Goal: Information Seeking & Learning: Learn about a topic

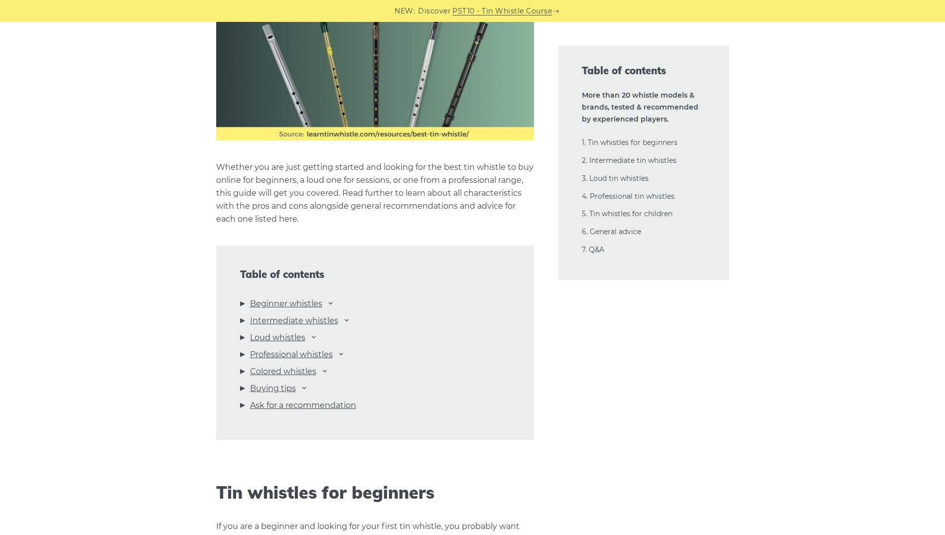
scroll to position [897, 0]
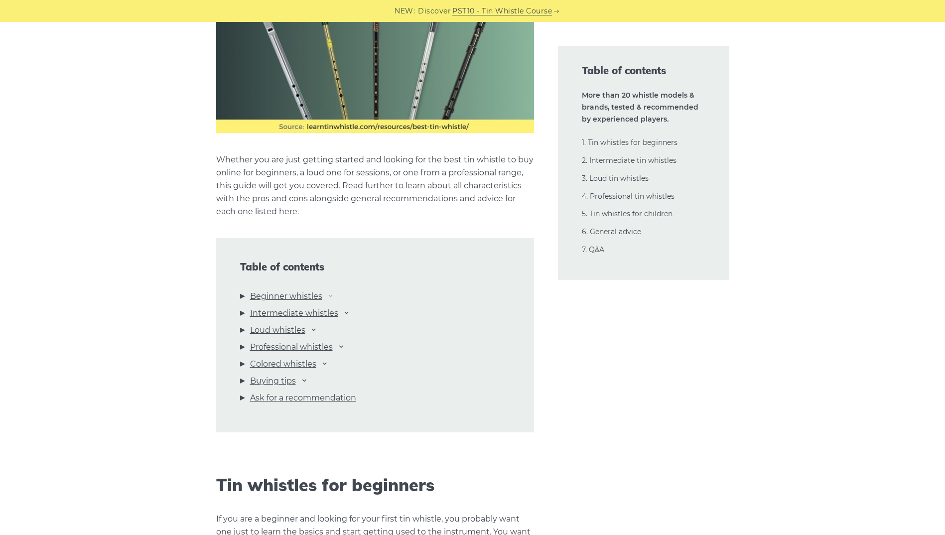
click at [333, 297] on icon at bounding box center [331, 296] width 8 height 8
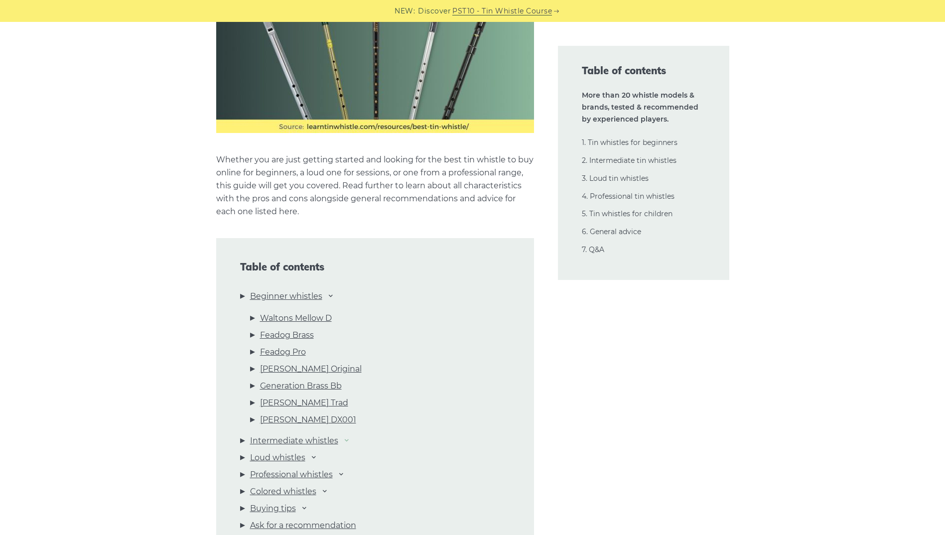
click at [347, 441] on icon at bounding box center [347, 440] width 8 height 8
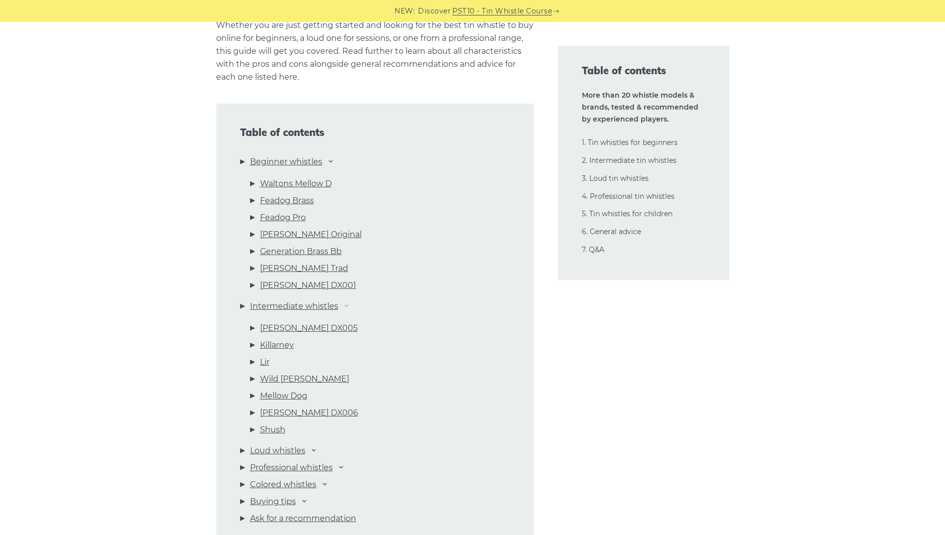
scroll to position [1047, 0]
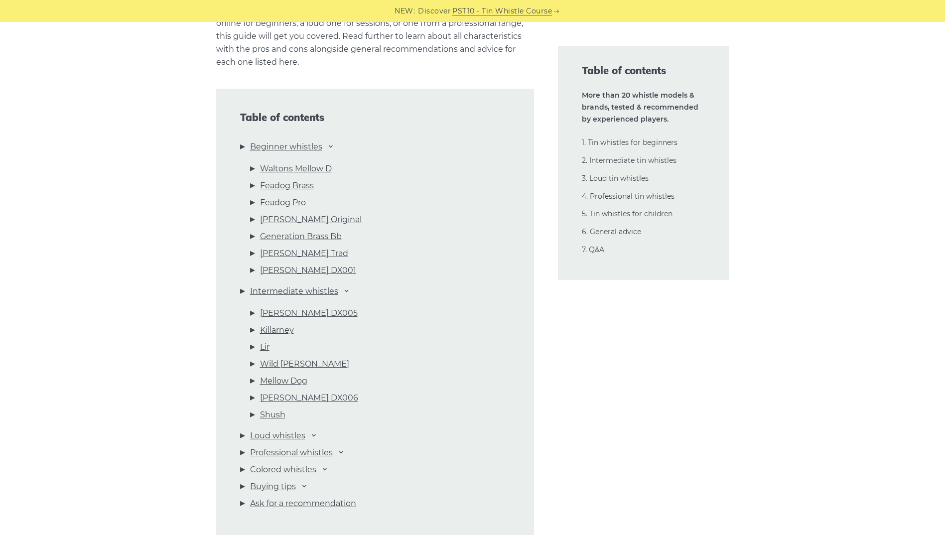
click at [309, 434] on li "Loud whistles Susato [PERSON_NAME] Optima Cobre [PERSON_NAME]" at bounding box center [375, 438] width 270 height 17
click at [313, 436] on icon at bounding box center [314, 435] width 8 height 8
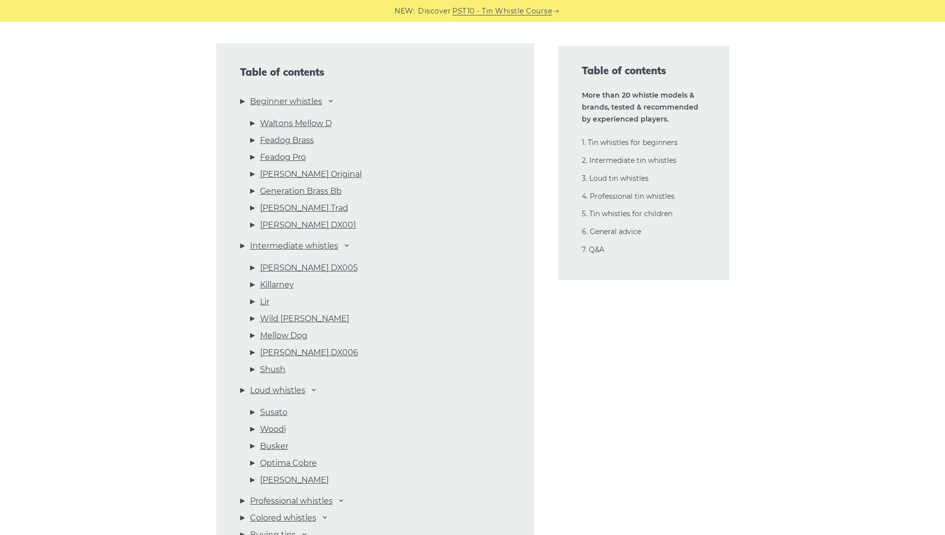
scroll to position [1146, 0]
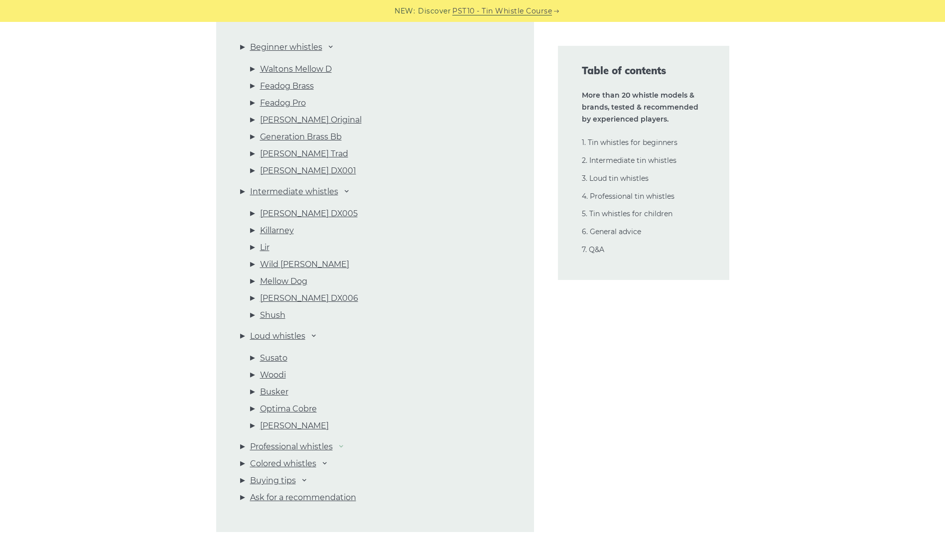
click at [342, 445] on icon at bounding box center [341, 446] width 8 height 8
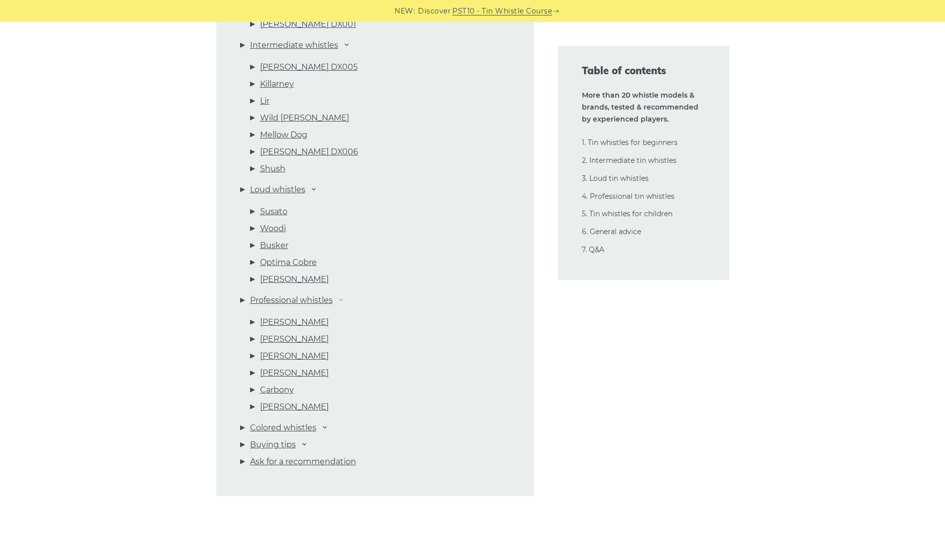
scroll to position [1296, 0]
click at [327, 425] on icon at bounding box center [325, 424] width 8 height 8
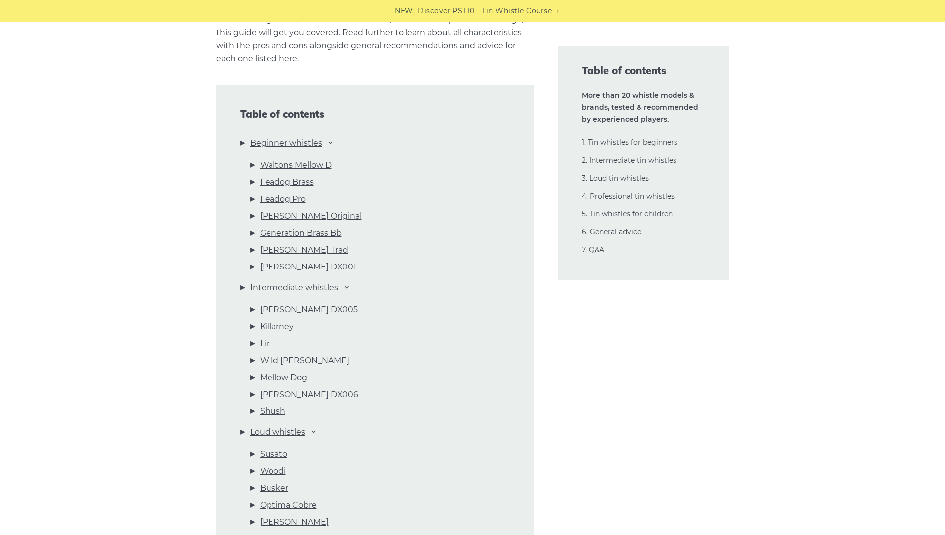
scroll to position [1047, 0]
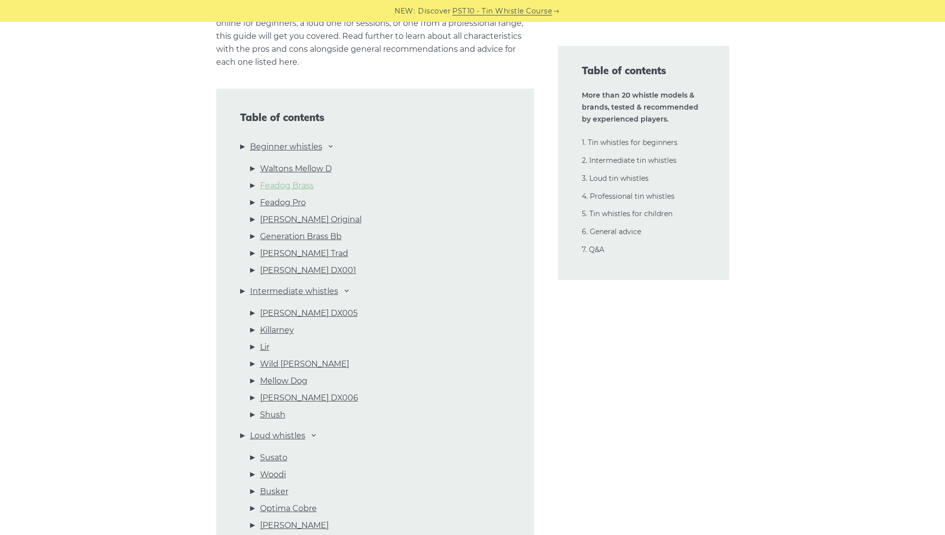
click at [300, 183] on link "Feadog Brass" at bounding box center [287, 185] width 54 height 13
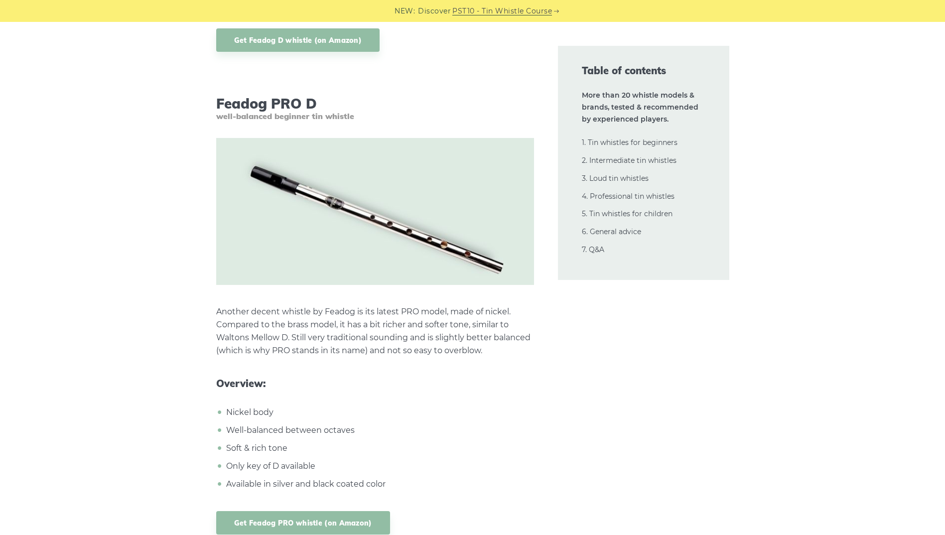
scroll to position [3293, 0]
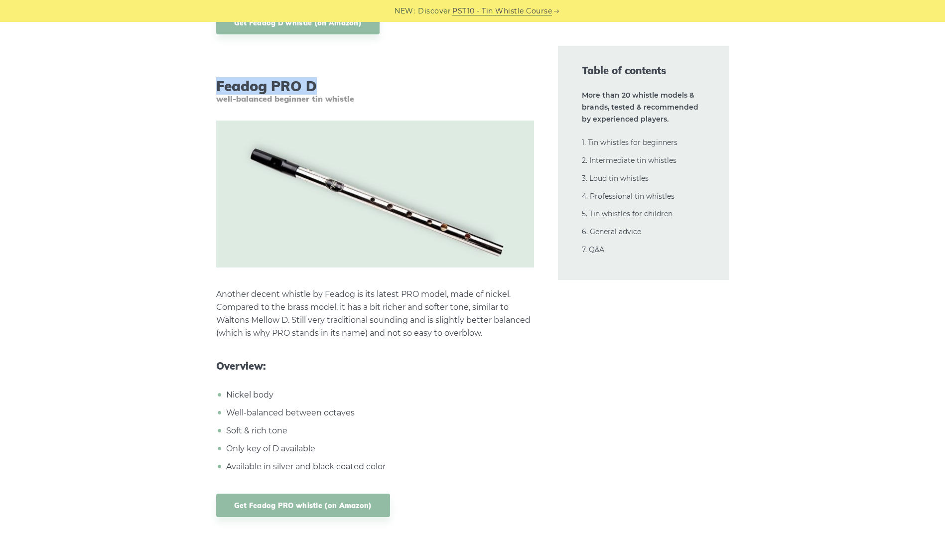
drag, startPoint x: 315, startPoint y: 73, endPoint x: 215, endPoint y: 78, distance: 99.8
copy h3 "Feadog PRO D"
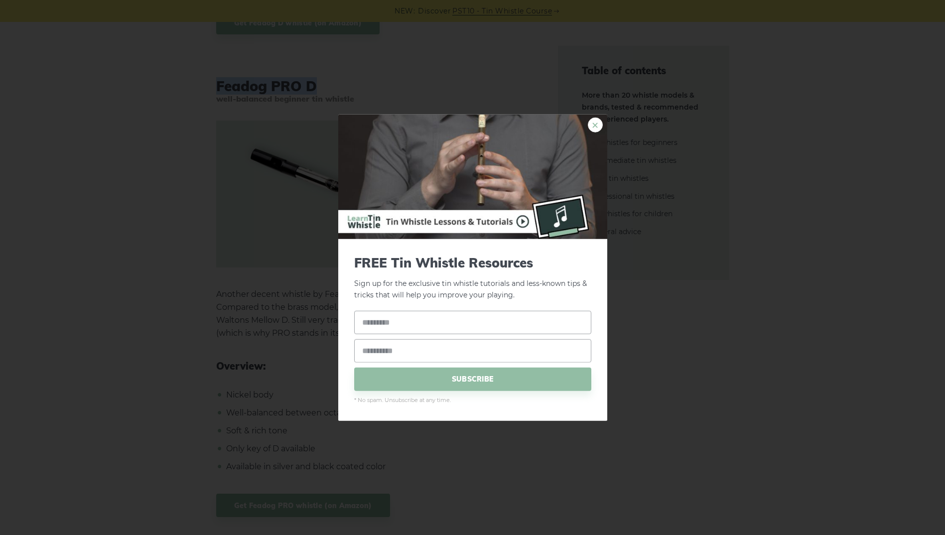
click at [602, 123] on link "×" at bounding box center [595, 125] width 15 height 15
